Goal: Transaction & Acquisition: Purchase product/service

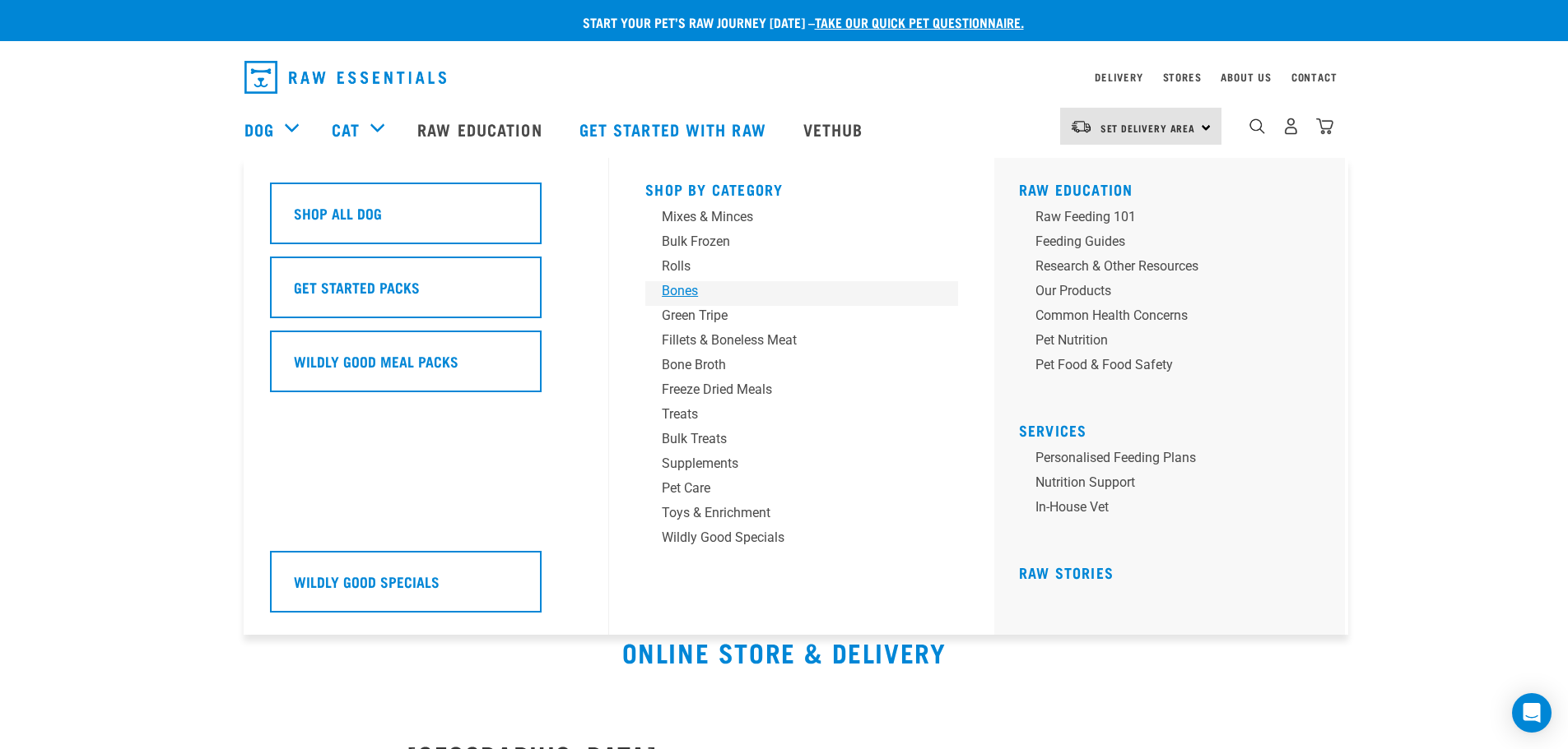
click at [679, 285] on div "Bones" at bounding box center [789, 291] width 257 height 19
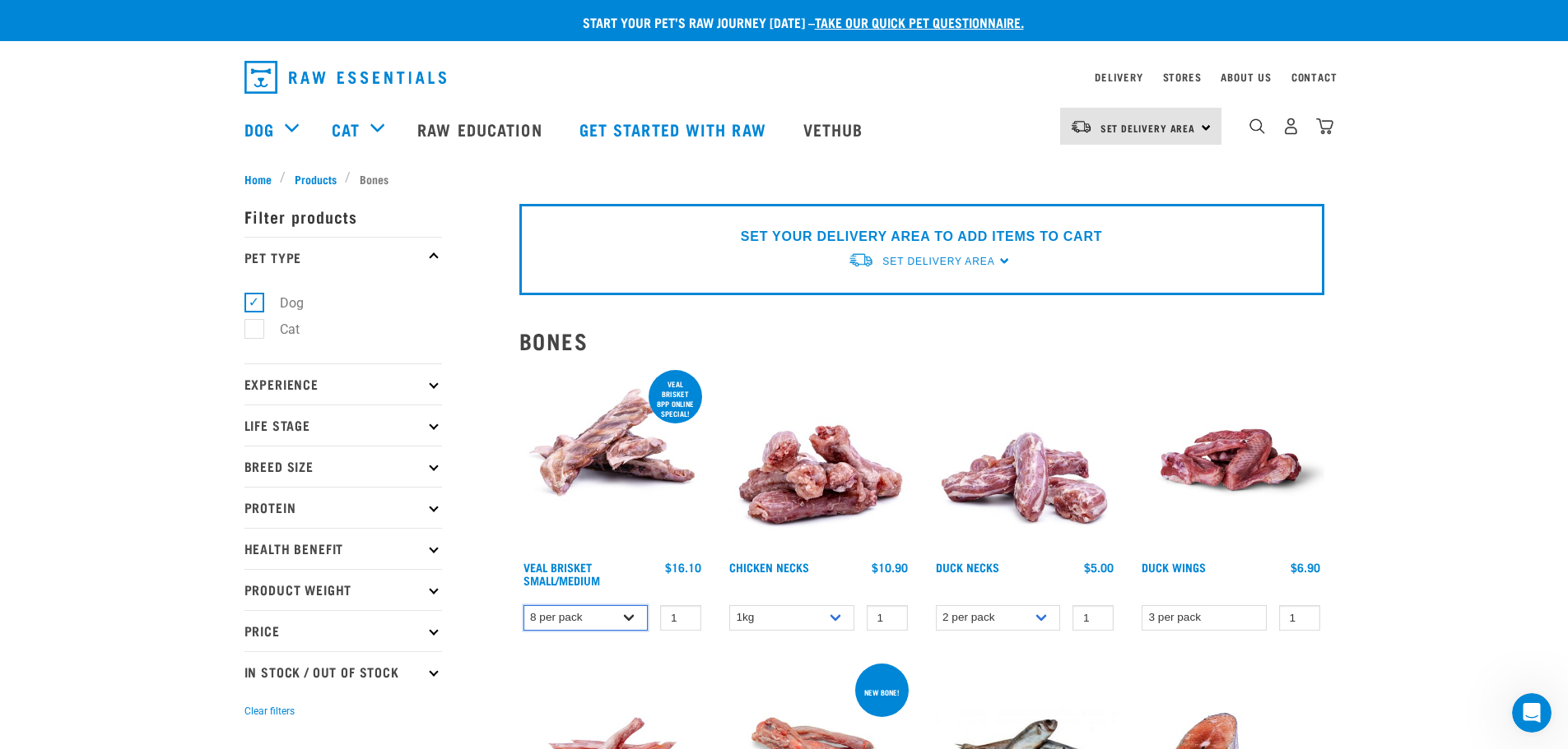
click at [633, 614] on select "8 per pack 4 per pack" at bounding box center [585, 618] width 125 height 26
select select "447644"
click at [523, 605] on select "8 per pack 4 per pack" at bounding box center [585, 618] width 125 height 26
click at [1205, 119] on div "Set Delivery Area North Island South Island" at bounding box center [1140, 126] width 161 height 37
click at [1144, 166] on link "[GEOGRAPHIC_DATA]" at bounding box center [1138, 172] width 158 height 36
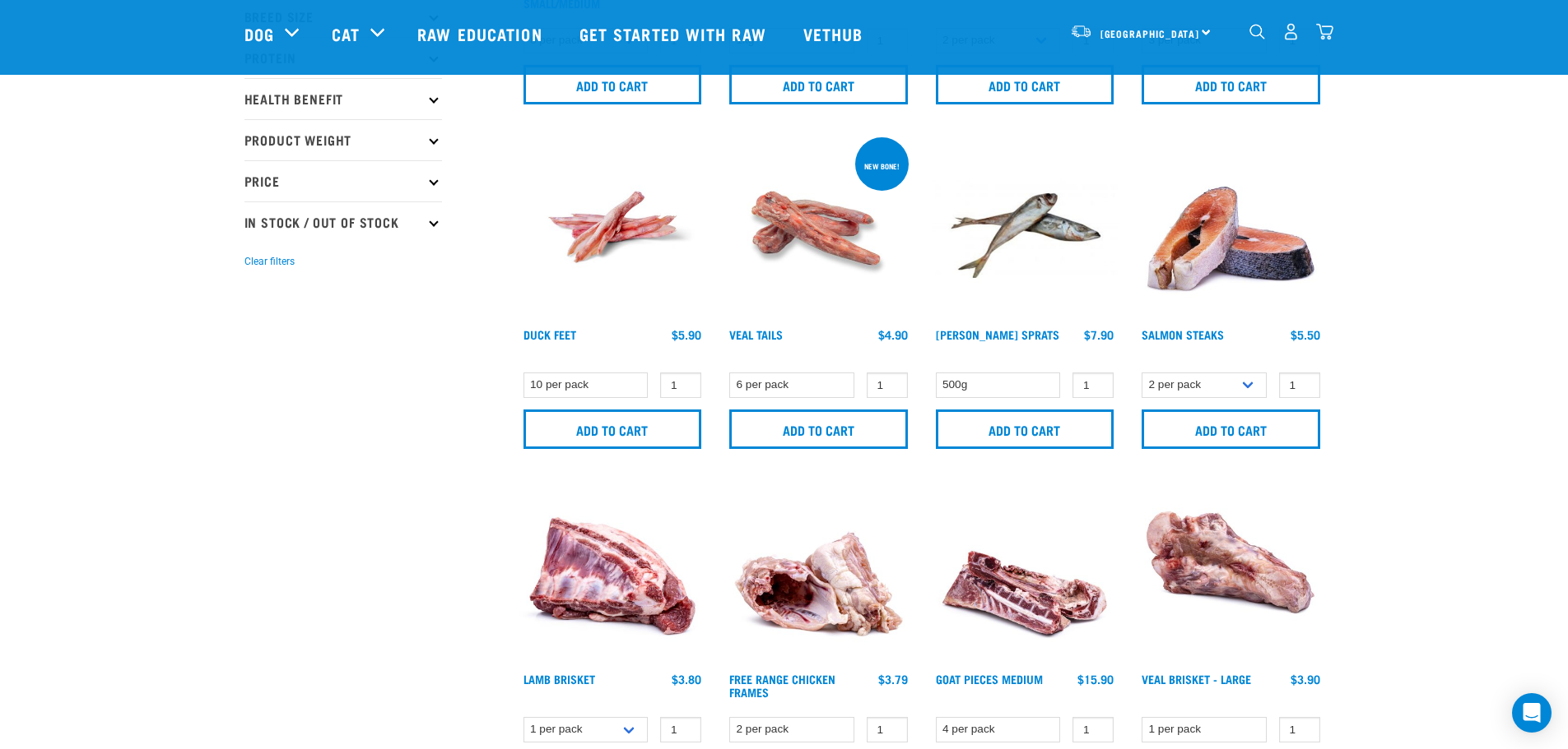
scroll to position [741, 0]
